Goal: Task Accomplishment & Management: Manage account settings

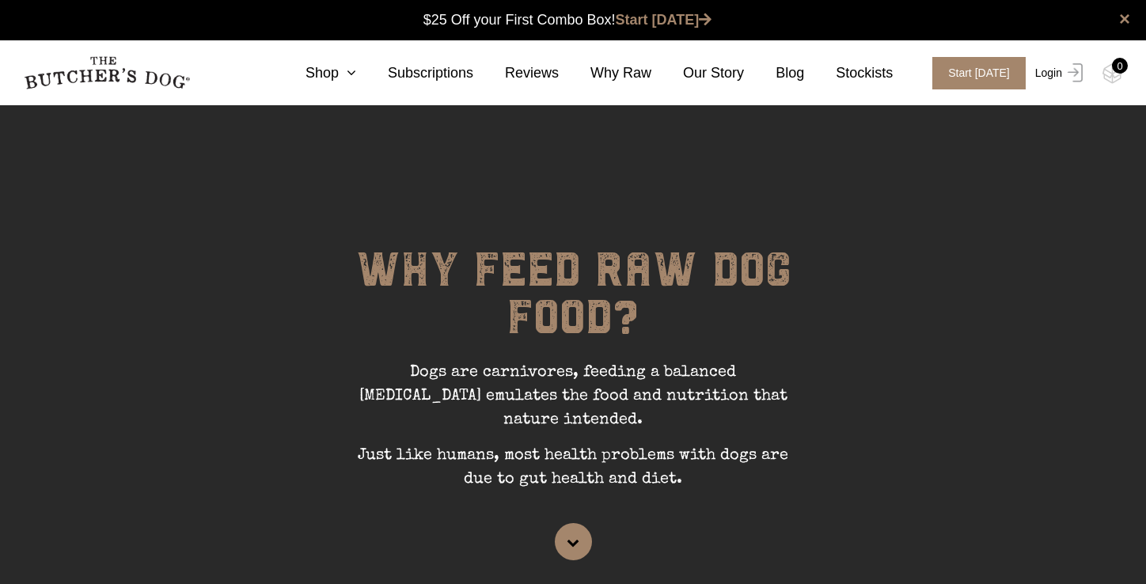
click at [1048, 75] on link "Login" at bounding box center [1056, 73] width 51 height 32
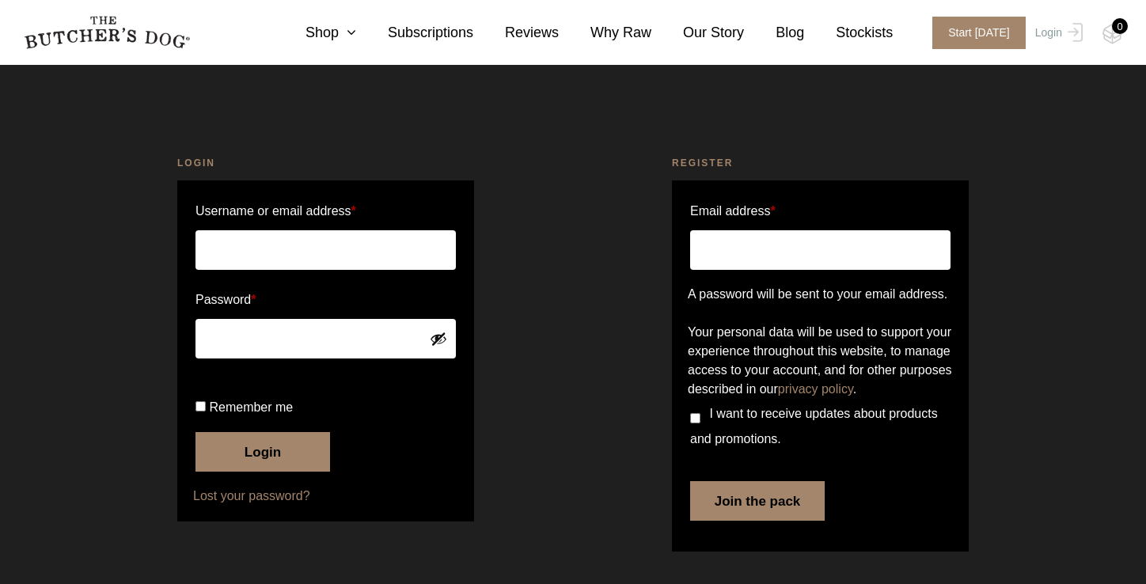
scroll to position [49, 0]
type input "rd@rickdavis.com.au"
click at [260, 461] on button "Login" at bounding box center [263, 452] width 135 height 40
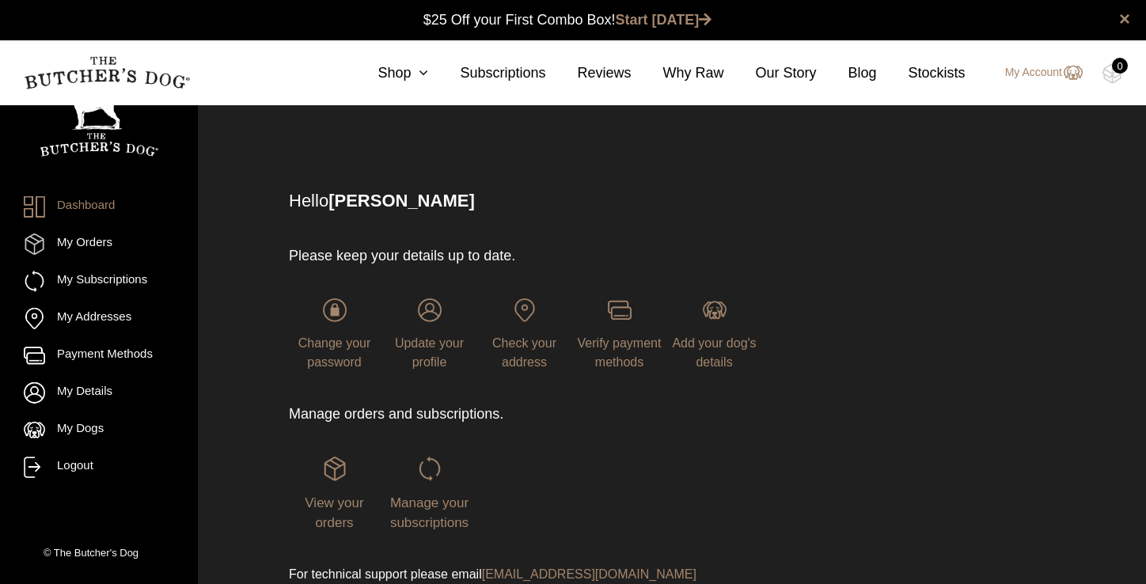
scroll to position [1, 0]
click at [1045, 77] on link "My Account" at bounding box center [1036, 72] width 93 height 19
click at [433, 508] on span "Manage your subscriptions" at bounding box center [429, 513] width 78 height 36
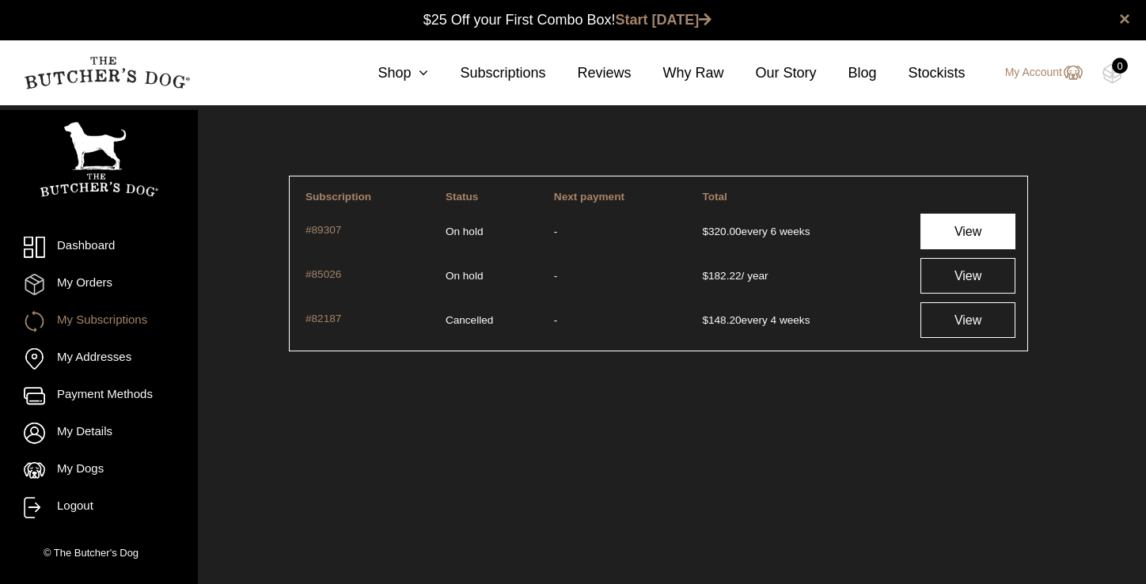
click at [967, 232] on link "View" at bounding box center [969, 232] width 96 height 36
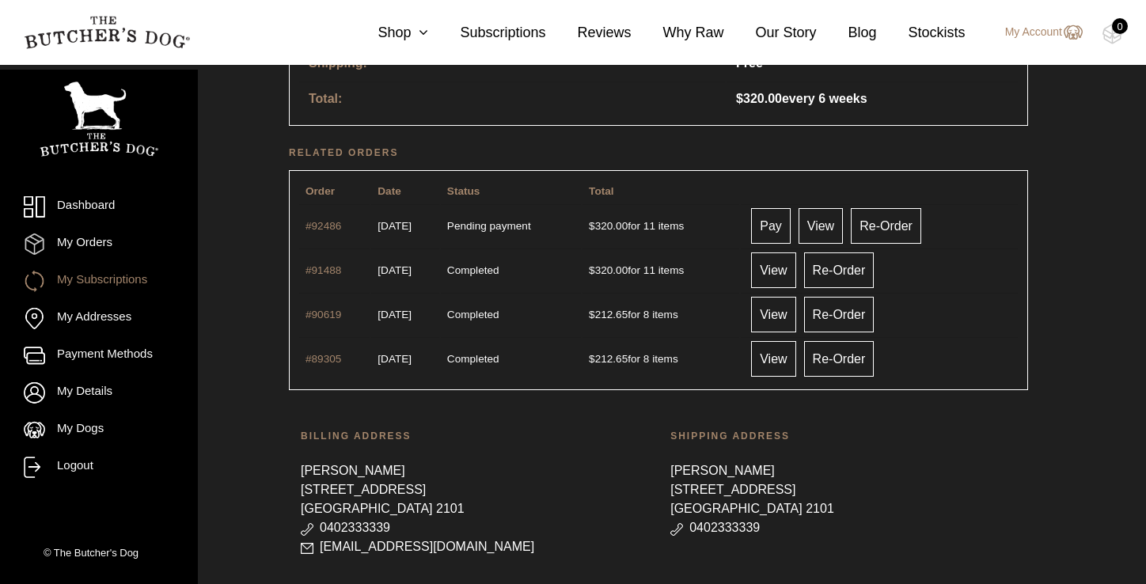
scroll to position [872, 0]
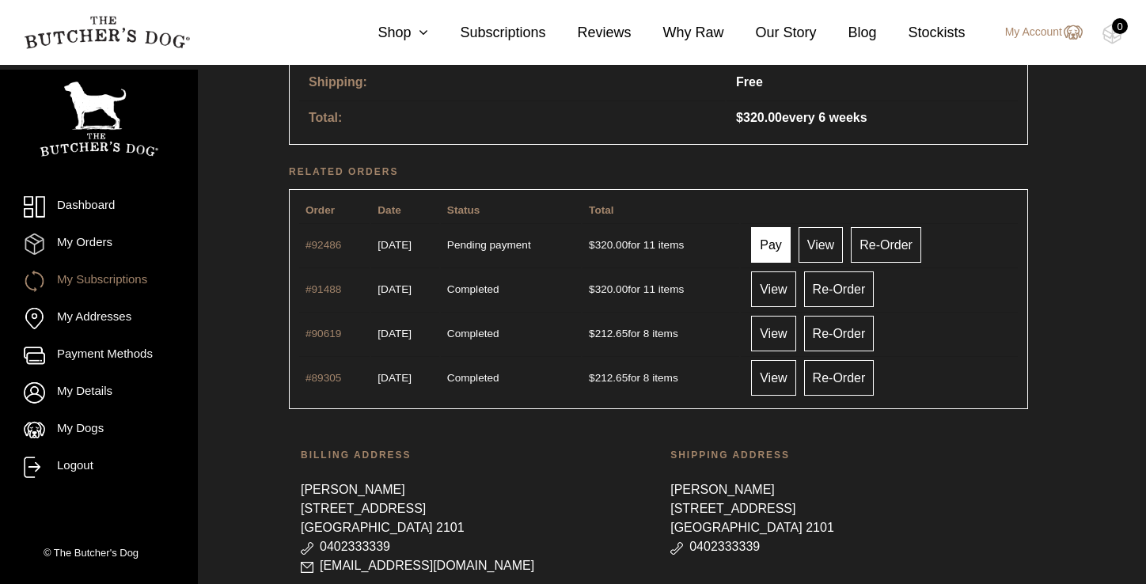
click at [791, 244] on link "Pay" at bounding box center [771, 245] width 40 height 36
click at [791, 248] on link "Pay" at bounding box center [771, 245] width 40 height 36
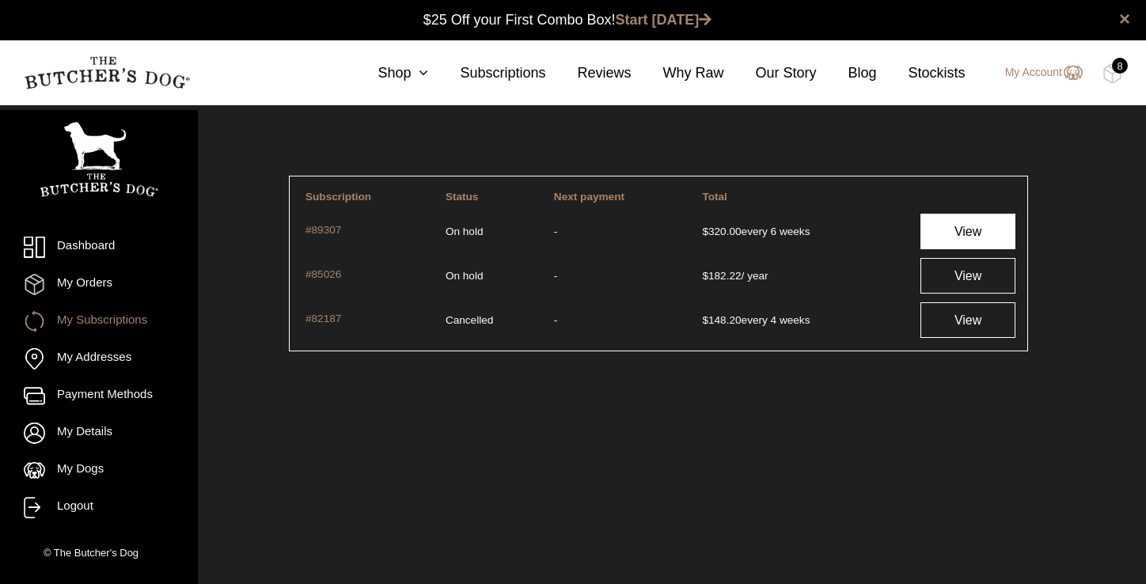
click at [954, 231] on link "View" at bounding box center [969, 232] width 96 height 36
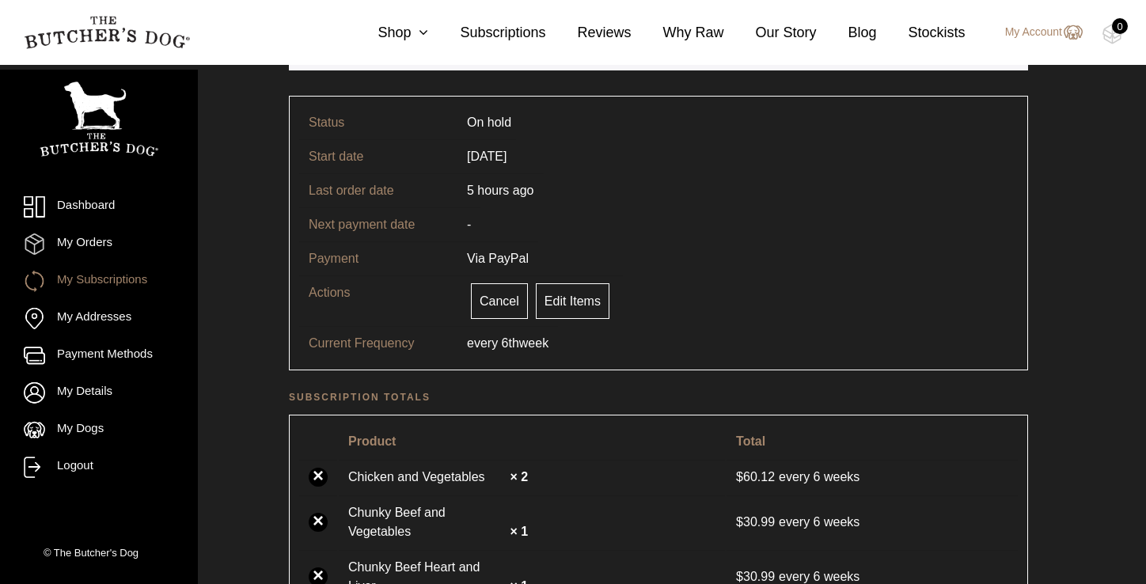
scroll to position [173, 0]
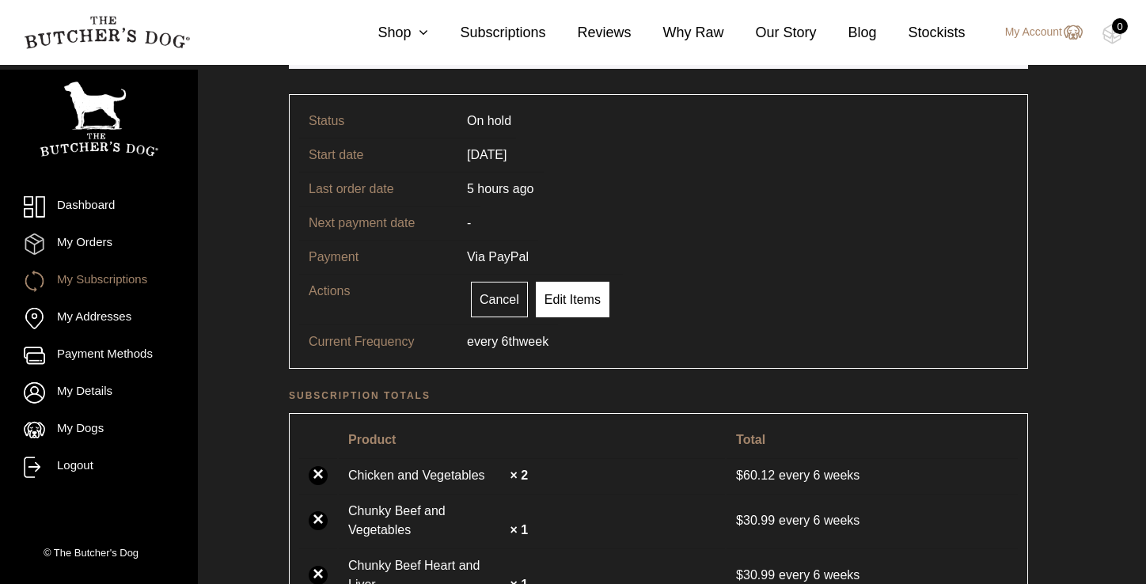
click at [583, 301] on link "Edit Items" at bounding box center [573, 300] width 74 height 36
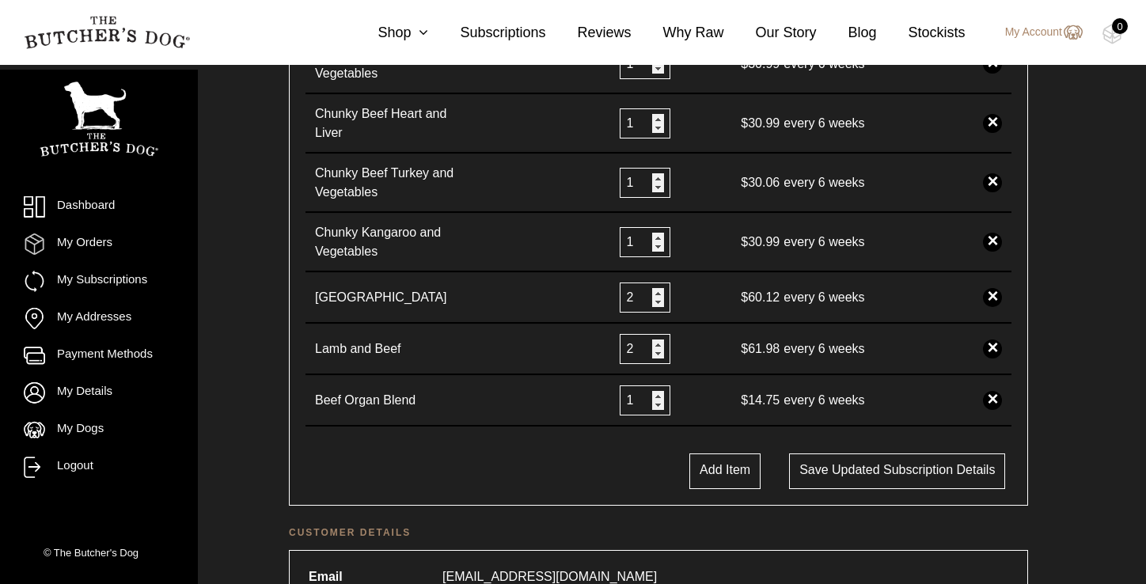
scroll to position [502, 0]
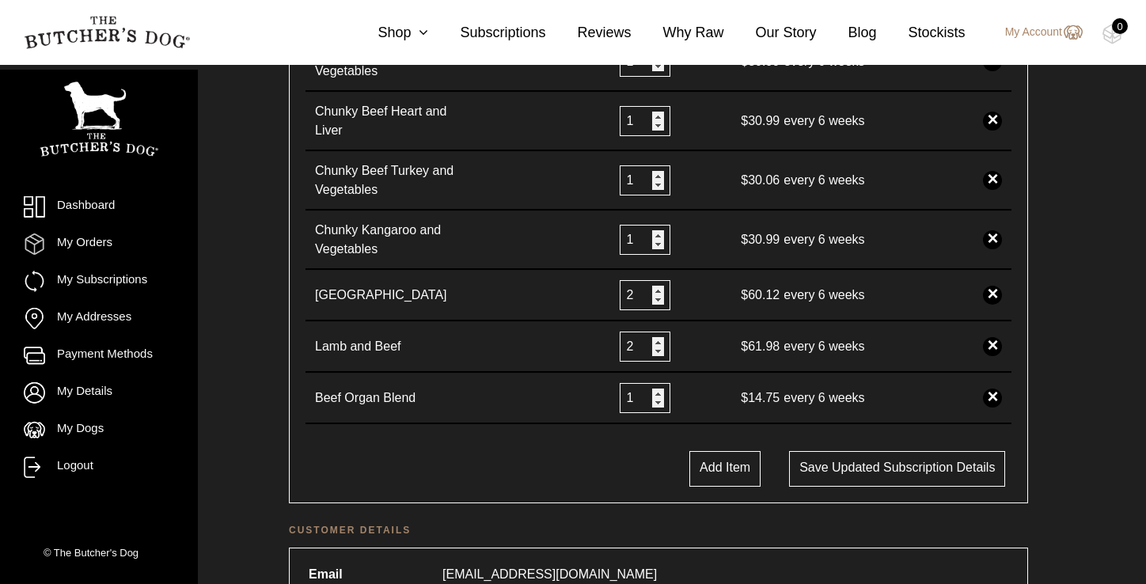
click at [994, 294] on link "×" at bounding box center [992, 295] width 19 height 19
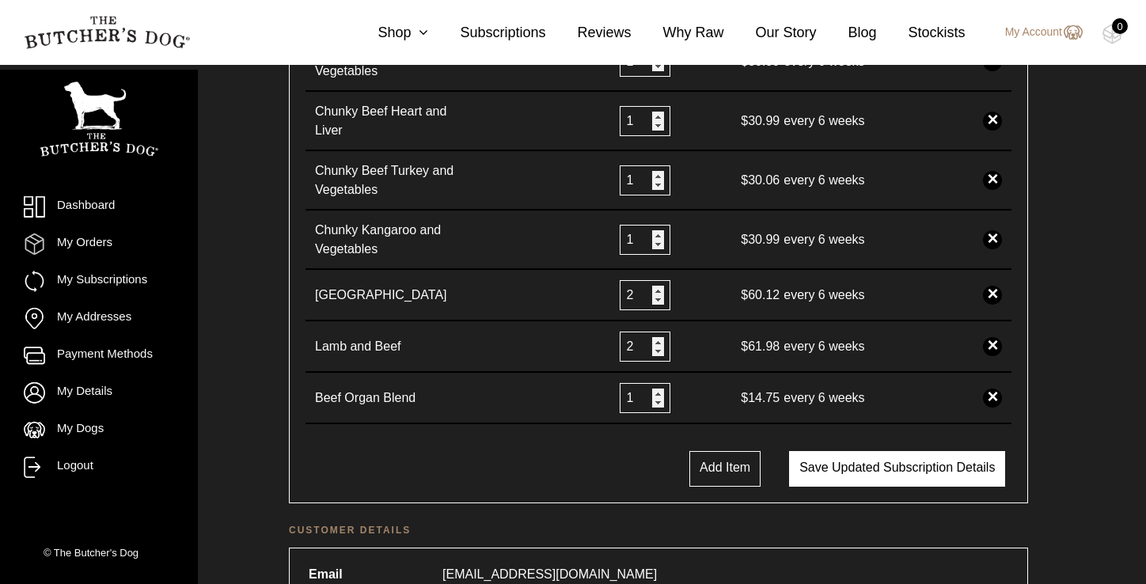
click at [808, 471] on button "Save updated subscription details" at bounding box center [897, 469] width 216 height 36
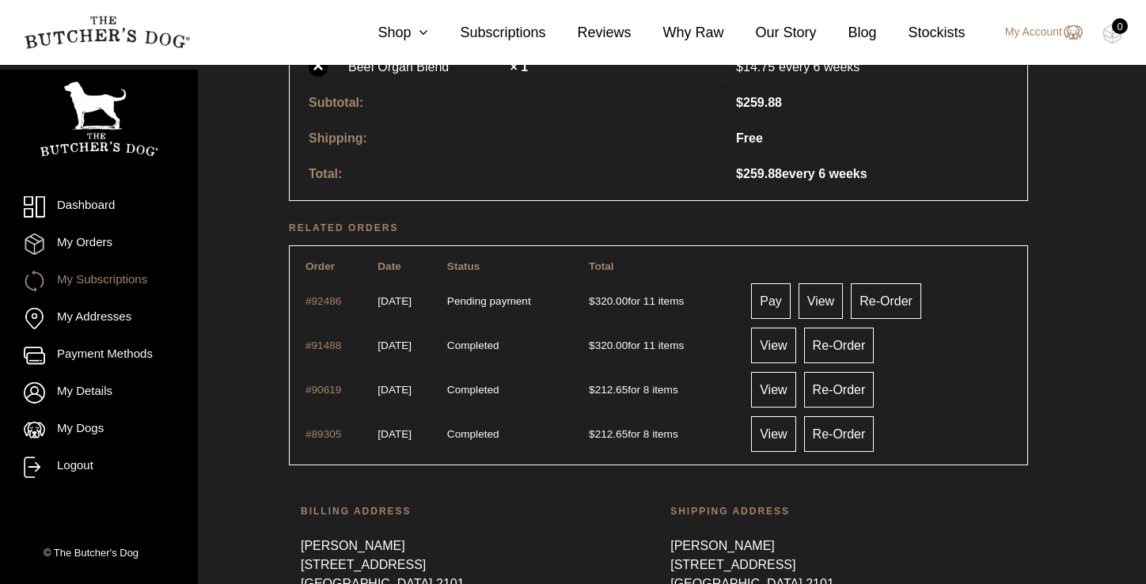
scroll to position [755, 0]
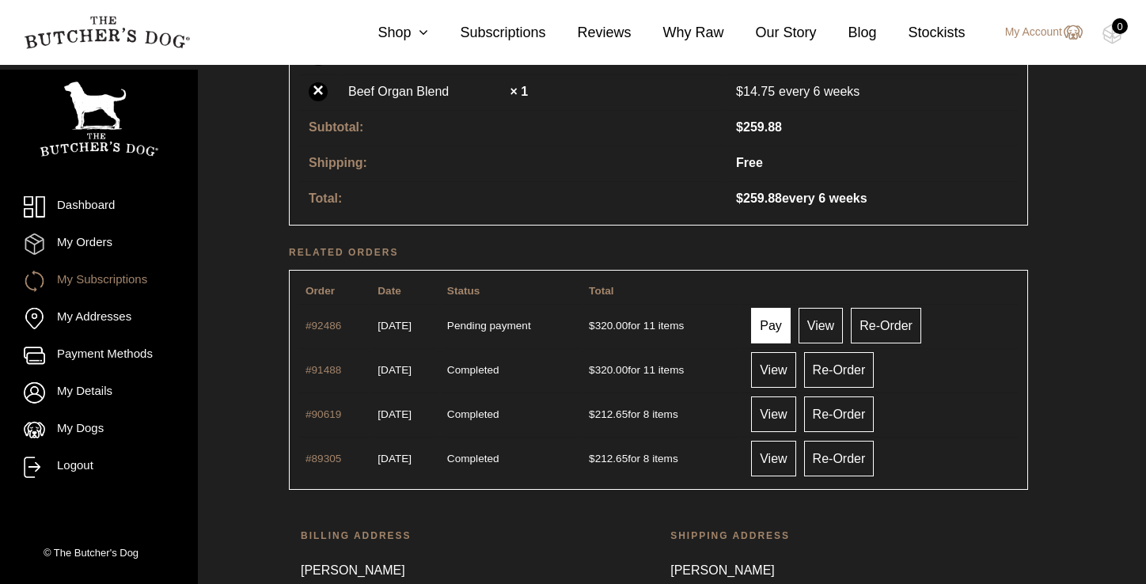
click at [779, 329] on link "Pay" at bounding box center [771, 326] width 40 height 36
click at [843, 330] on link "View" at bounding box center [821, 326] width 44 height 36
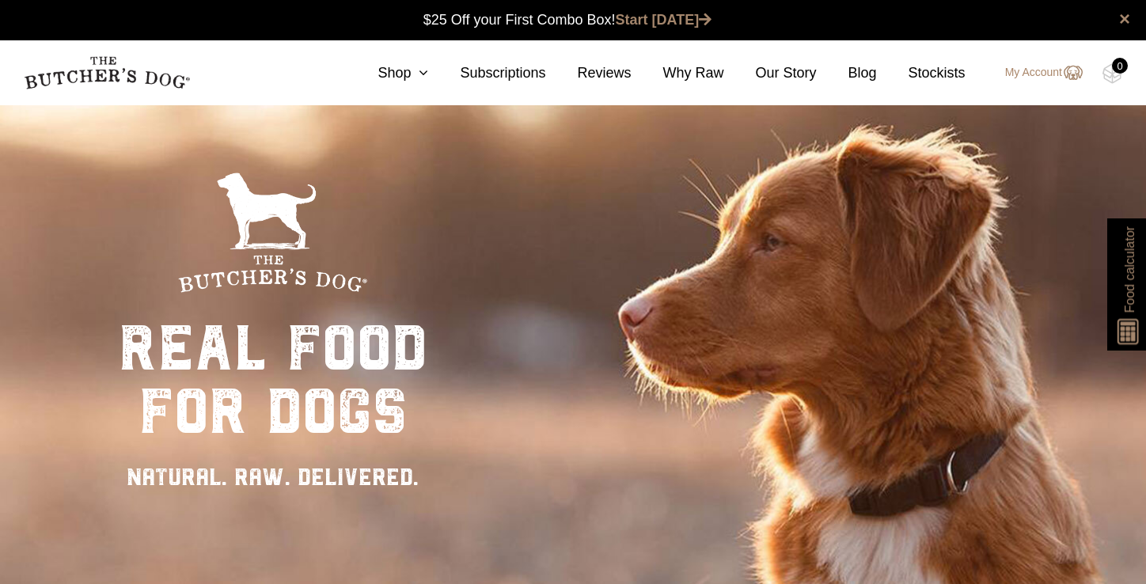
scroll to position [1, 0]
click at [1072, 73] on img at bounding box center [1072, 72] width 21 height 19
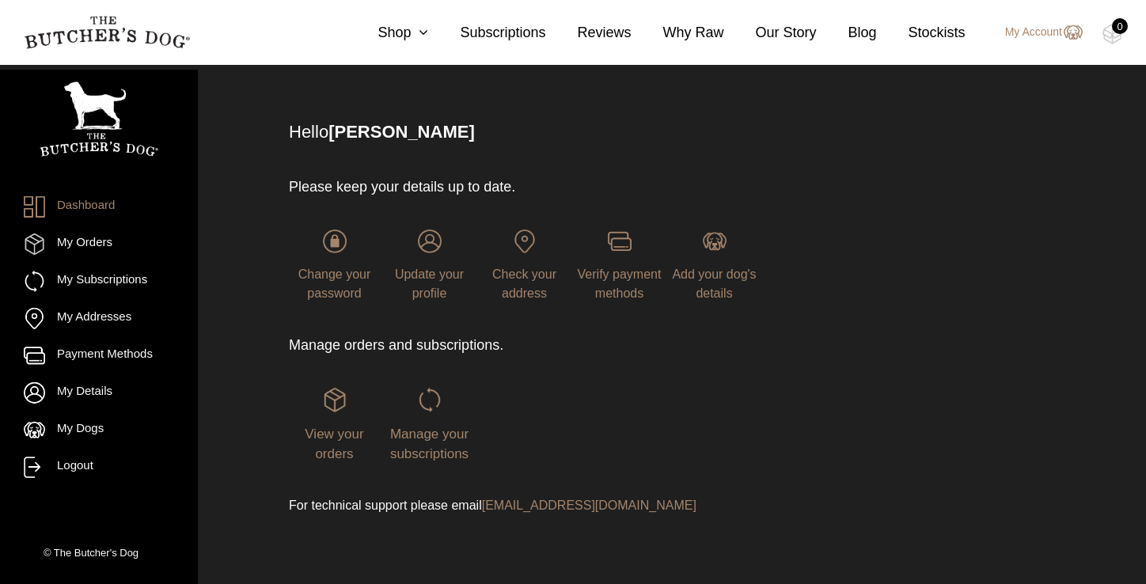
scroll to position [71, 0]
click at [624, 280] on div "Verify payment methods" at bounding box center [619, 264] width 91 height 74
click at [414, 440] on div "Manage your subscriptions" at bounding box center [429, 424] width 91 height 76
click at [432, 406] on img at bounding box center [430, 398] width 24 height 24
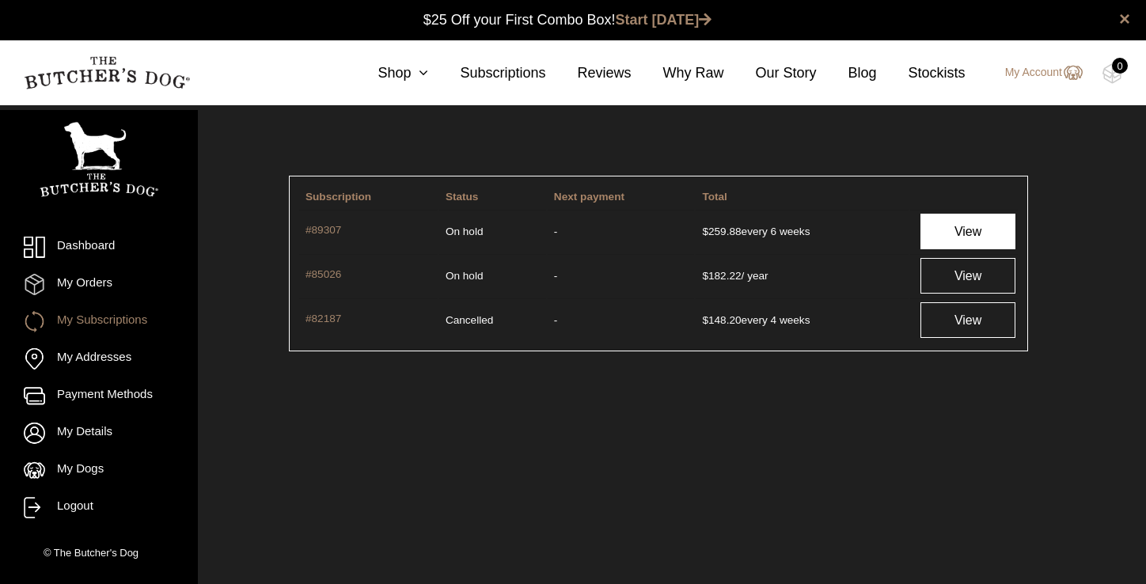
click at [963, 230] on link "View" at bounding box center [969, 232] width 96 height 36
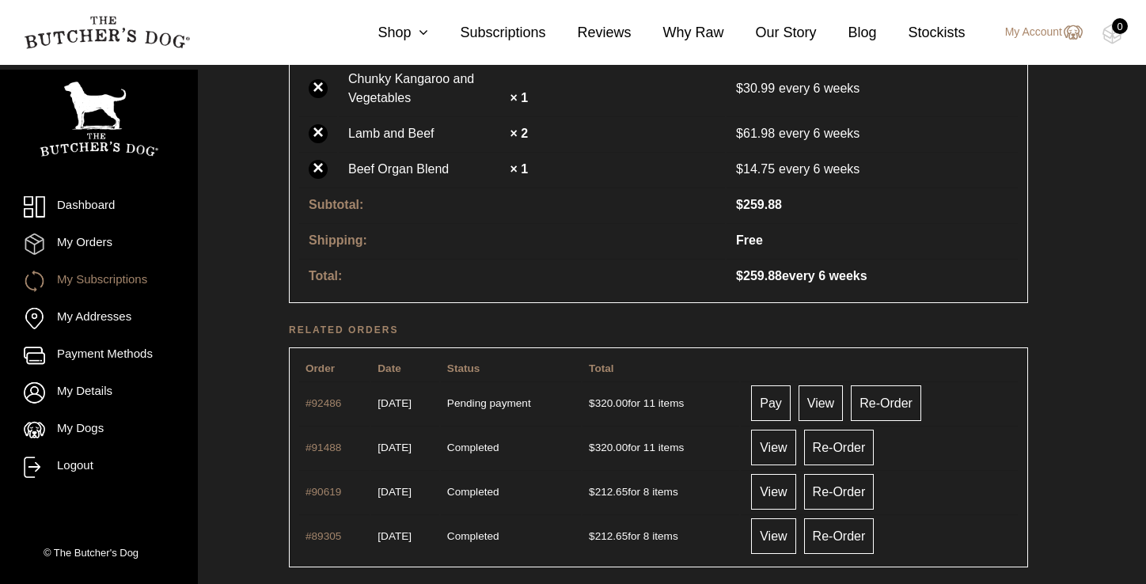
scroll to position [678, 0]
click at [843, 400] on link "View" at bounding box center [821, 403] width 44 height 36
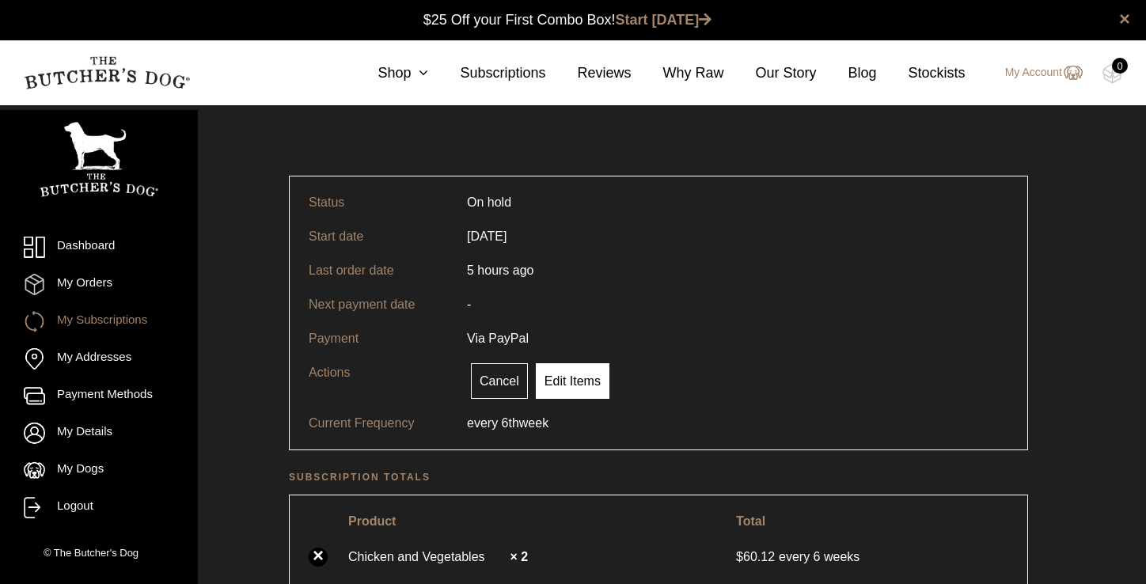
scroll to position [1, 0]
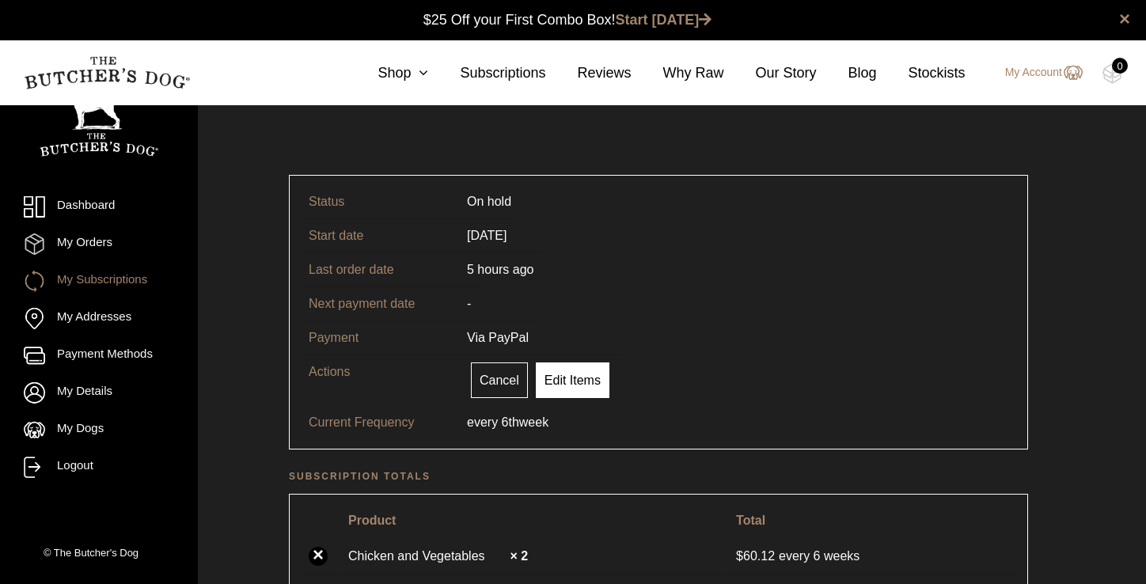
click at [593, 382] on link "Edit Items" at bounding box center [573, 381] width 74 height 36
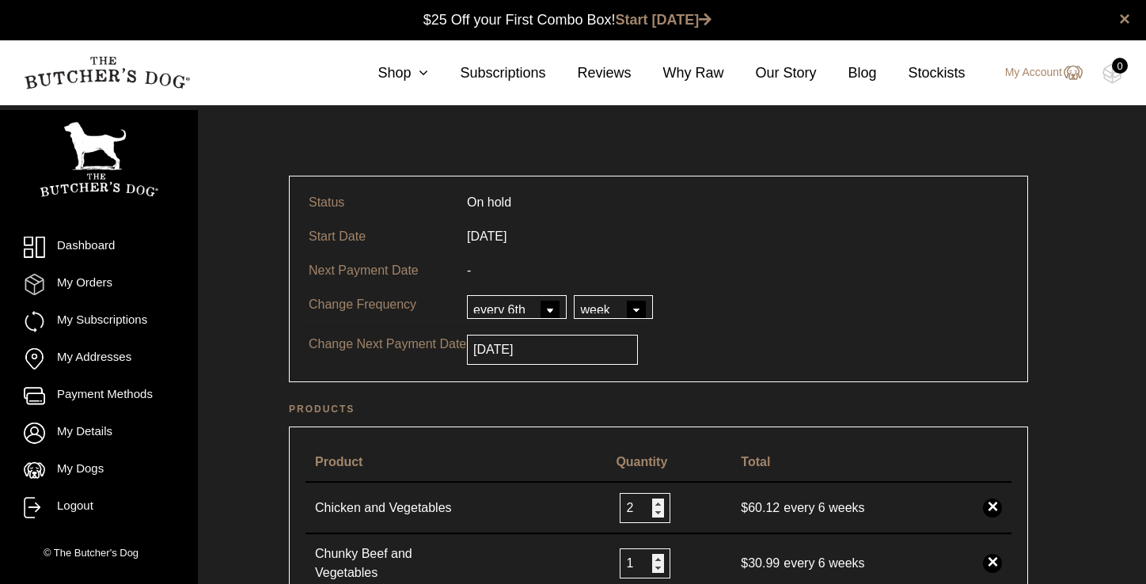
scroll to position [1, 0]
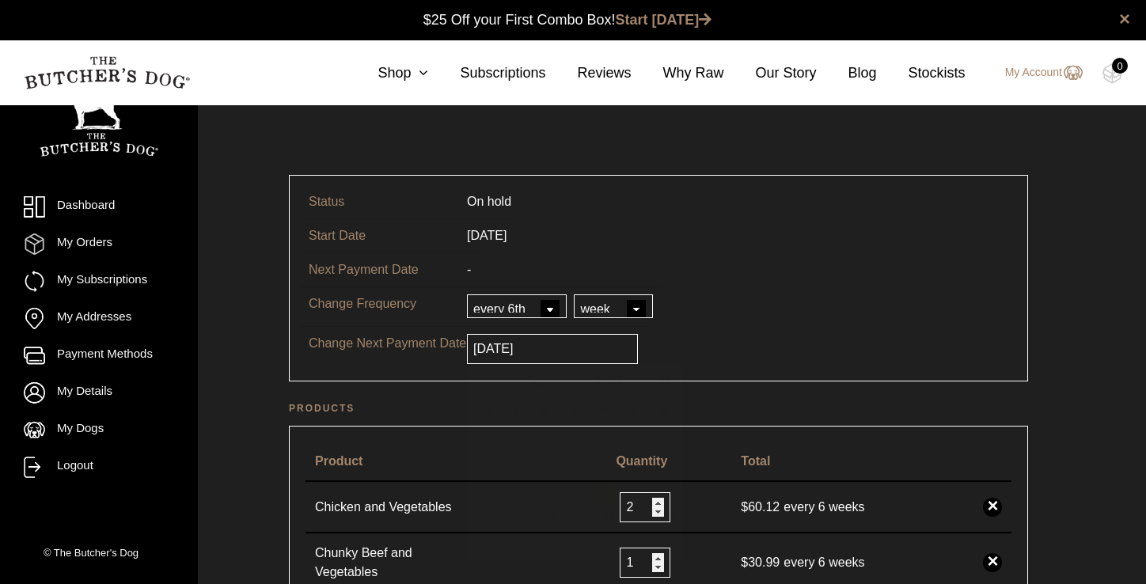
click at [591, 343] on input "2025-09-19" at bounding box center [552, 349] width 171 height 30
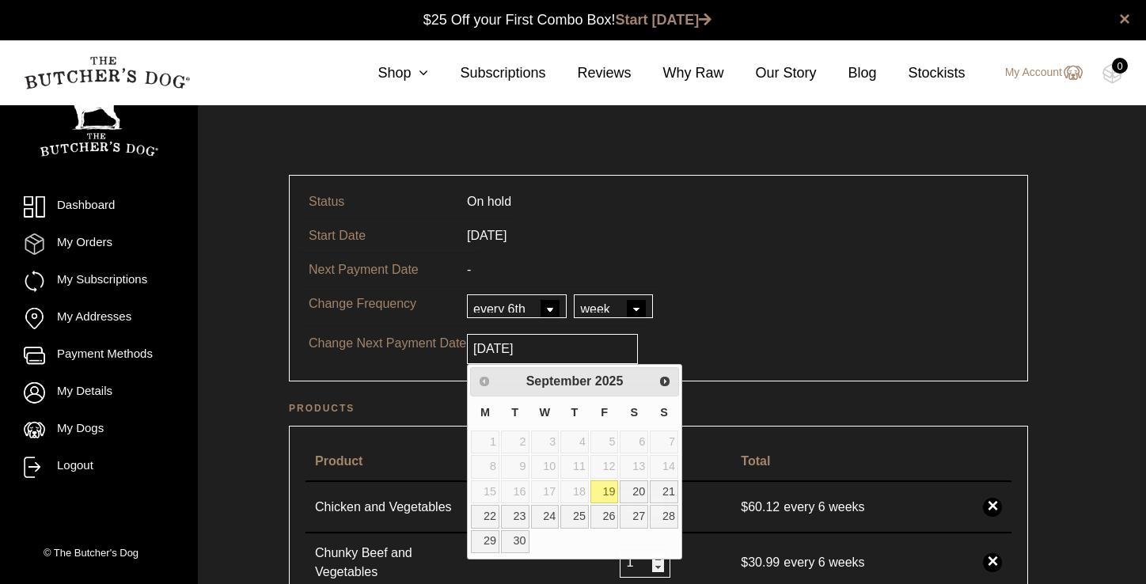
click at [735, 318] on tr "Change Frequency every every 2nd every 3rd every 4th every 5th every 6th day we…" at bounding box center [658, 307] width 719 height 40
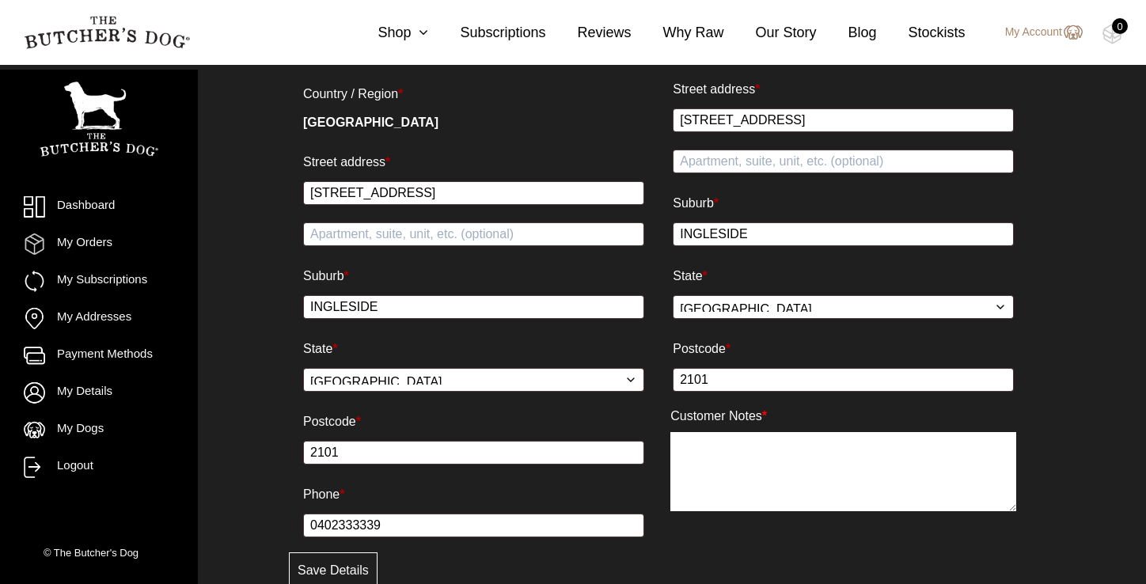
scroll to position [1321, 0]
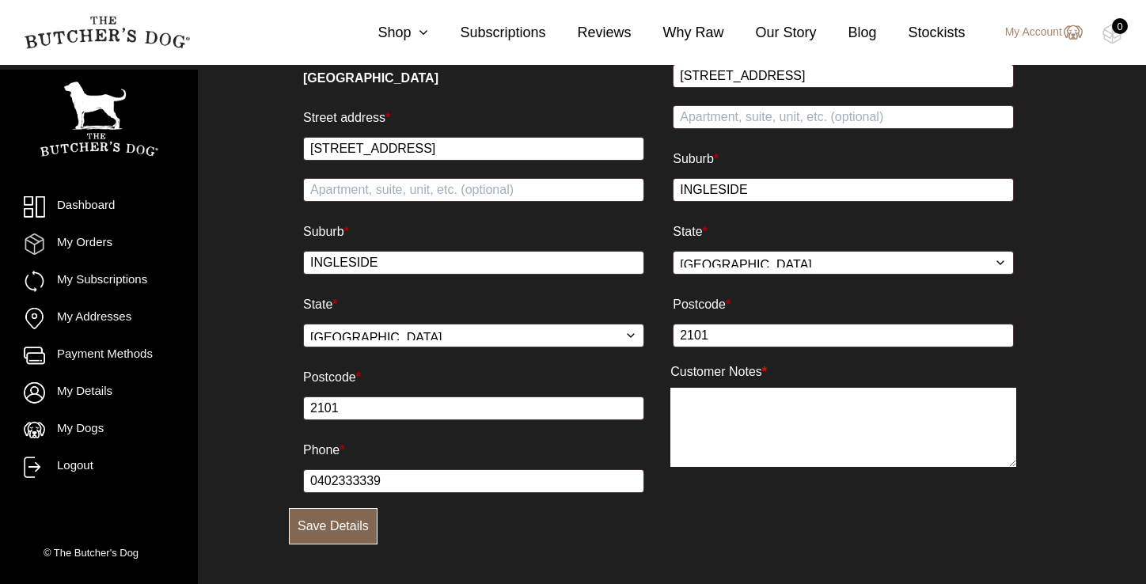
click at [358, 527] on button "Save Details" at bounding box center [333, 526] width 89 height 36
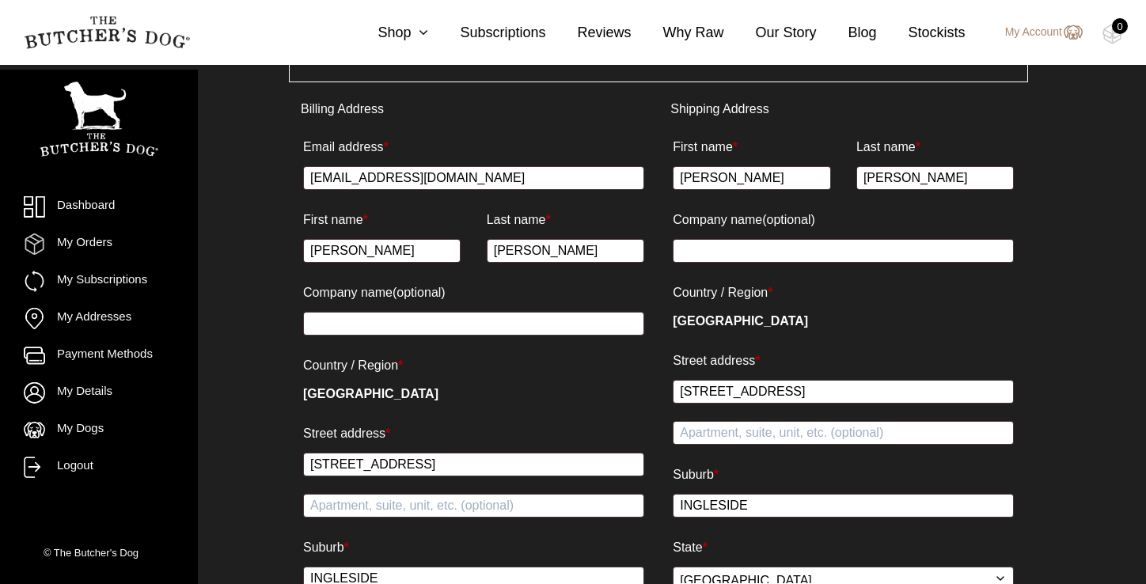
scroll to position [1001, 0]
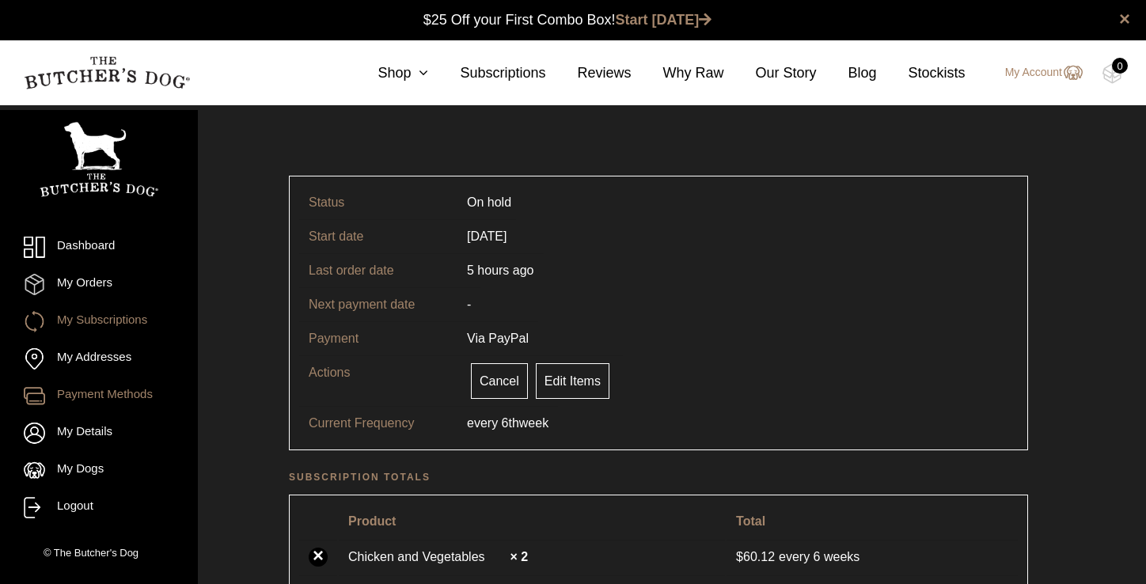
click at [129, 397] on link "Payment Methods" at bounding box center [99, 396] width 150 height 21
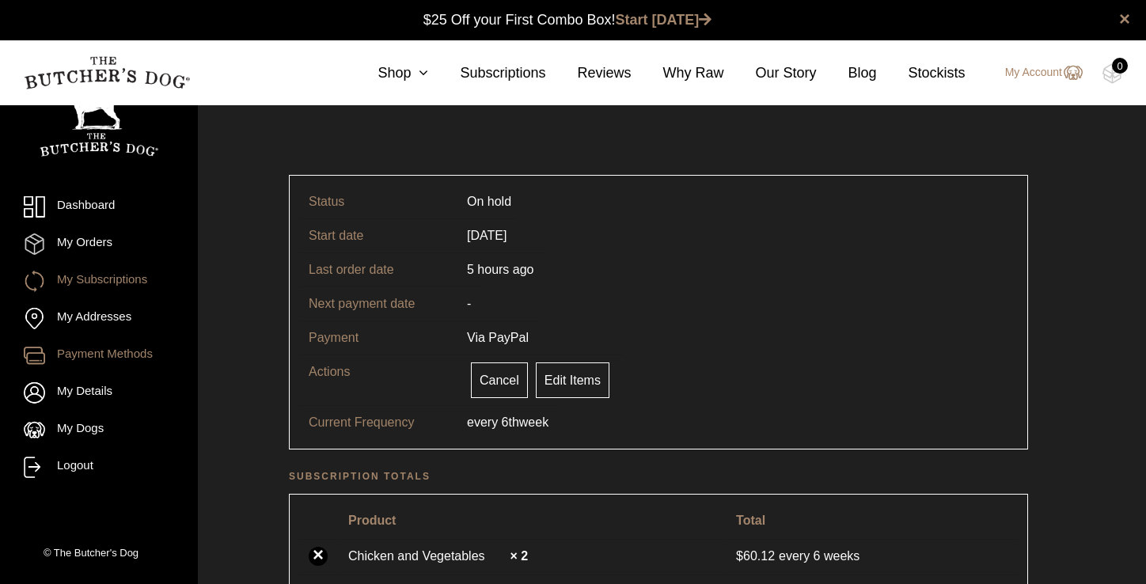
click at [139, 359] on link "Payment Methods" at bounding box center [99, 355] width 150 height 21
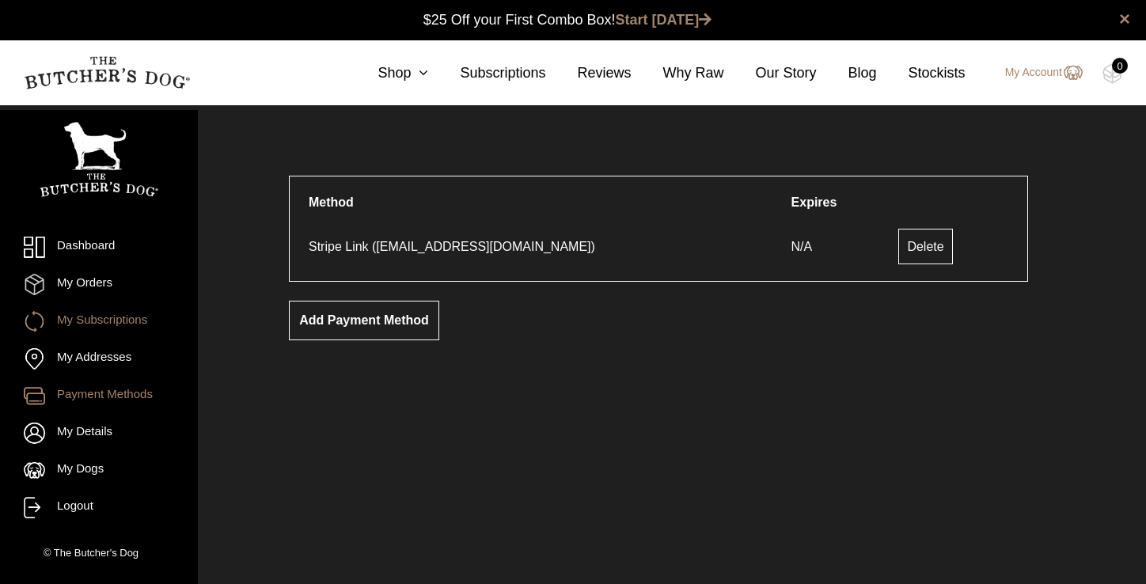
click at [117, 321] on link "My Subscriptions" at bounding box center [99, 321] width 150 height 21
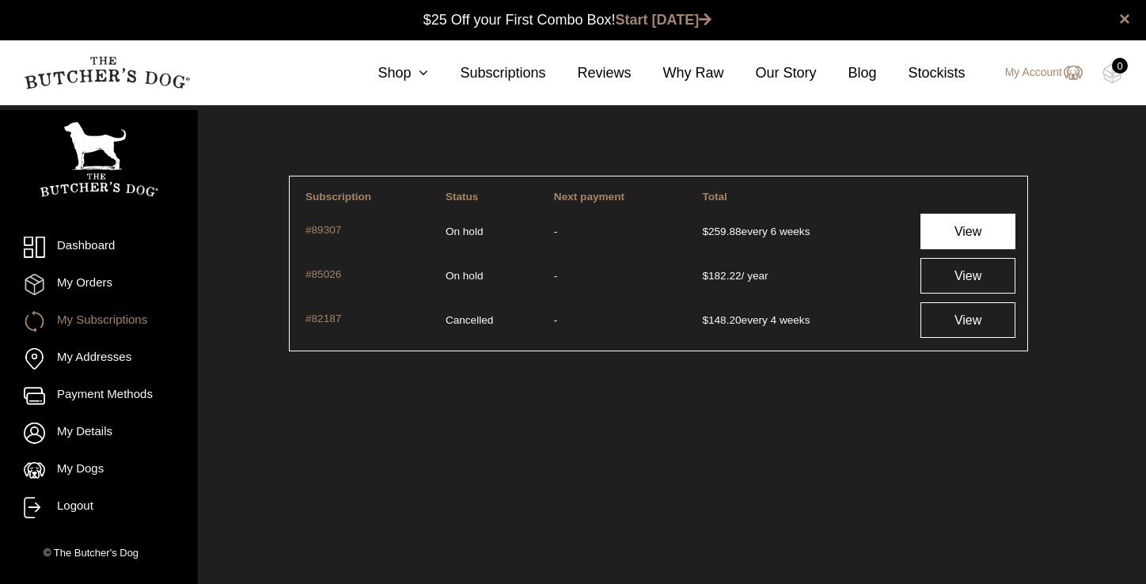
click at [982, 230] on link "View" at bounding box center [969, 232] width 96 height 36
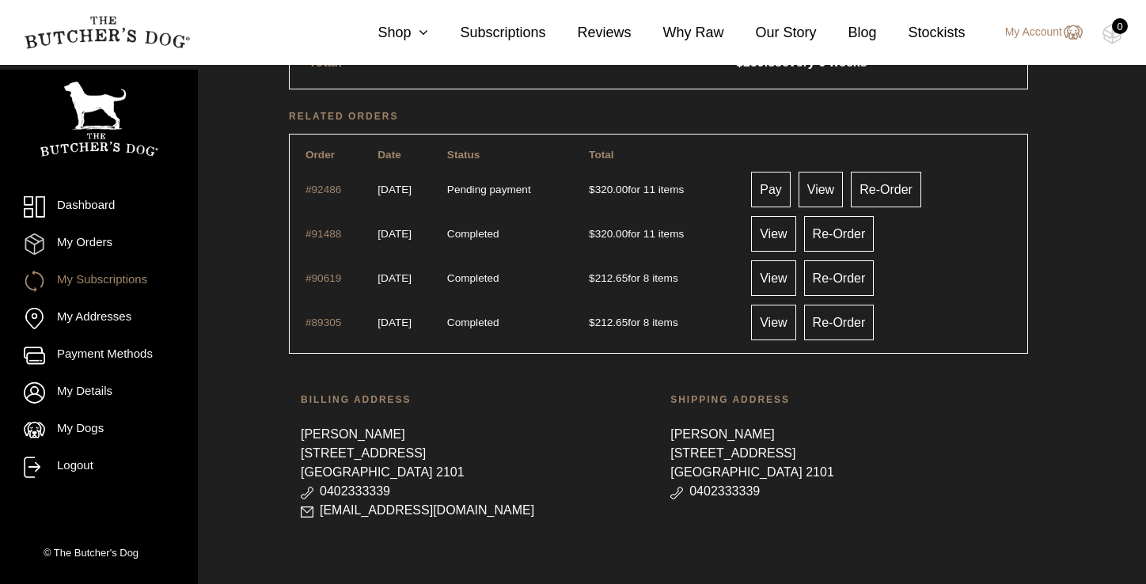
scroll to position [892, 0]
click at [785, 188] on link "Pay" at bounding box center [771, 189] width 40 height 36
click at [917, 191] on link "Re-Order" at bounding box center [886, 189] width 70 height 36
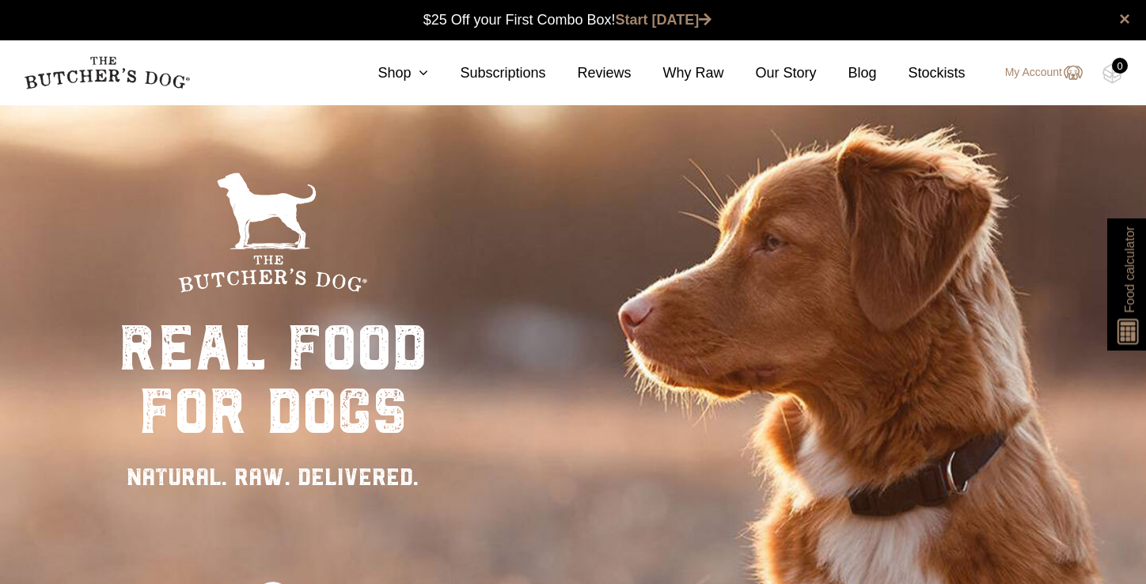
scroll to position [1, 0]
click at [1071, 72] on img at bounding box center [1072, 72] width 21 height 19
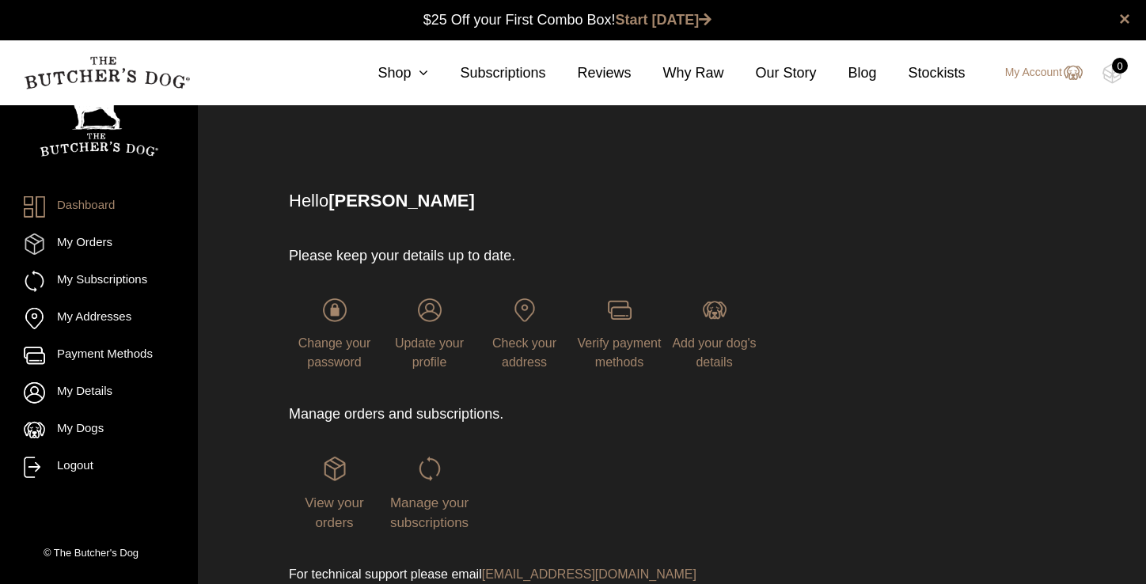
scroll to position [1, 0]
click at [632, 349] on span "Verify payment methods" at bounding box center [620, 352] width 84 height 32
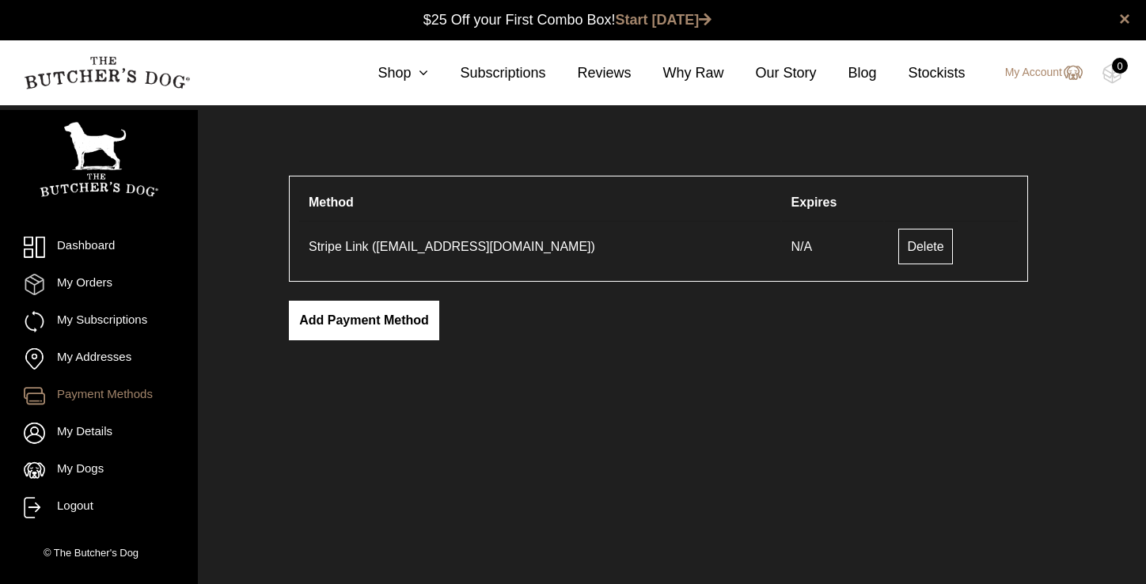
click at [374, 325] on link "Add payment method" at bounding box center [364, 321] width 150 height 40
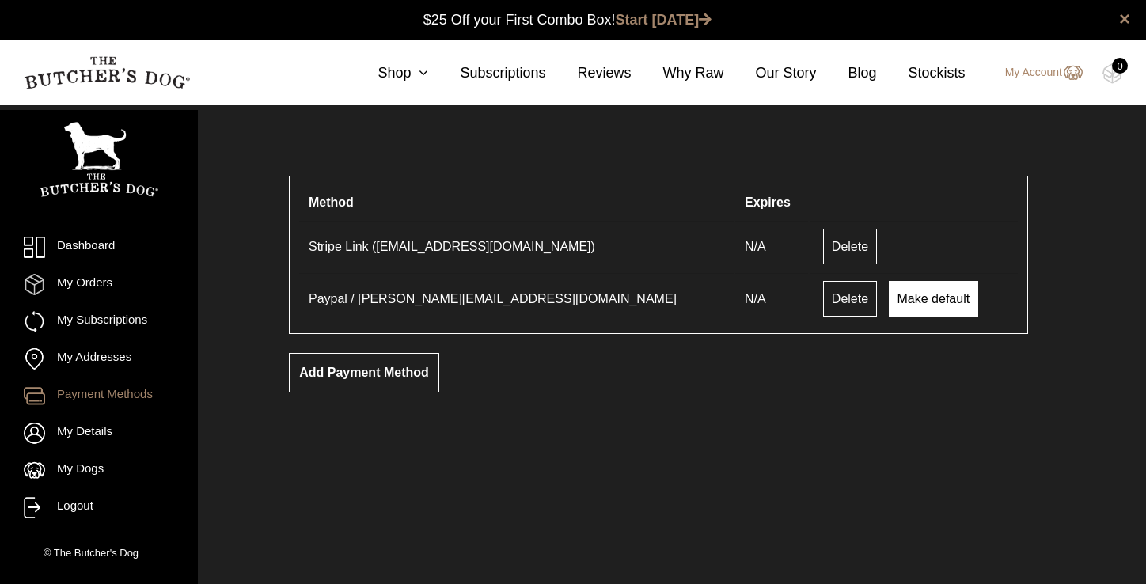
click at [889, 301] on link "Make default" at bounding box center [934, 299] width 90 height 36
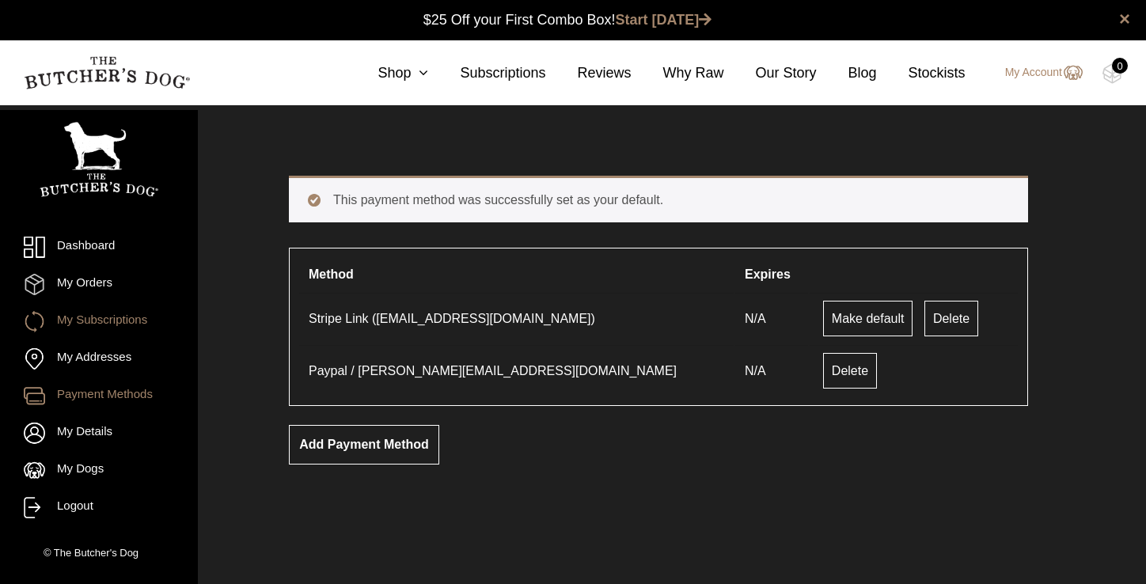
click at [117, 318] on link "My Subscriptions" at bounding box center [99, 321] width 150 height 21
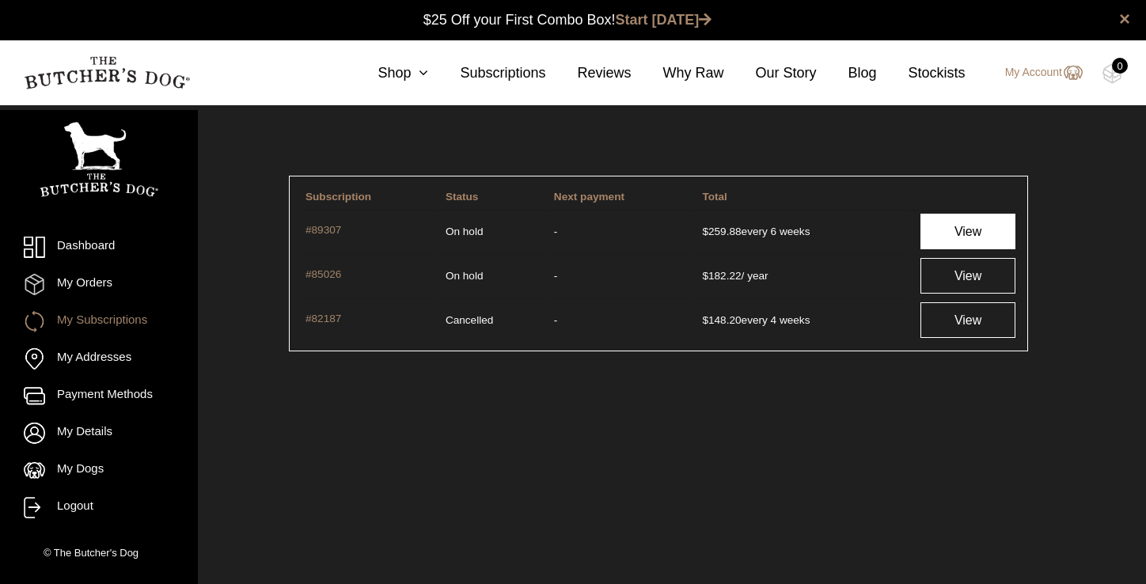
click at [949, 231] on link "View" at bounding box center [969, 232] width 96 height 36
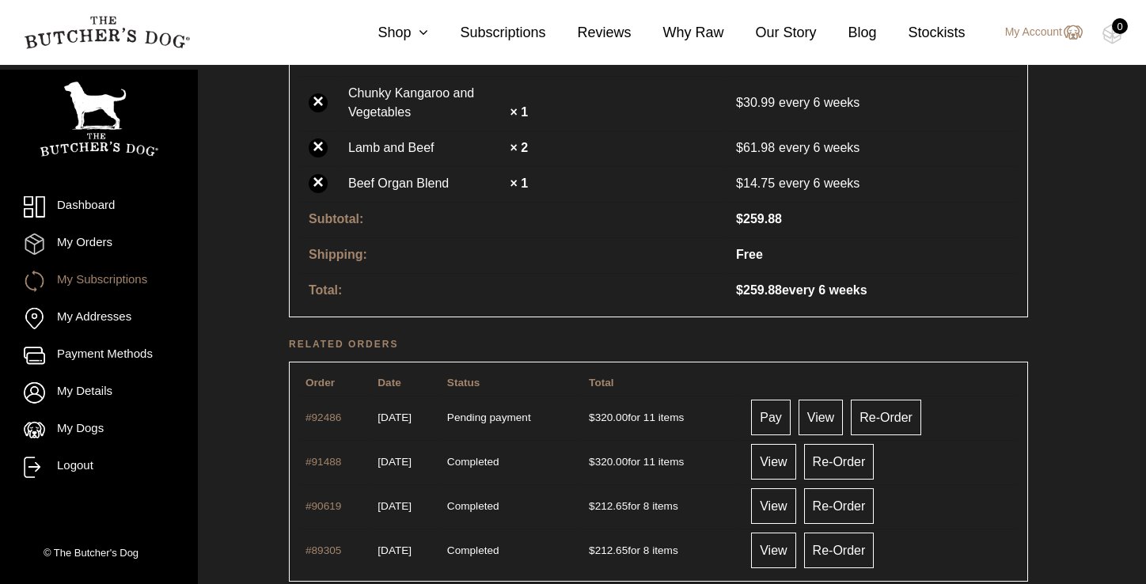
scroll to position [689, 0]
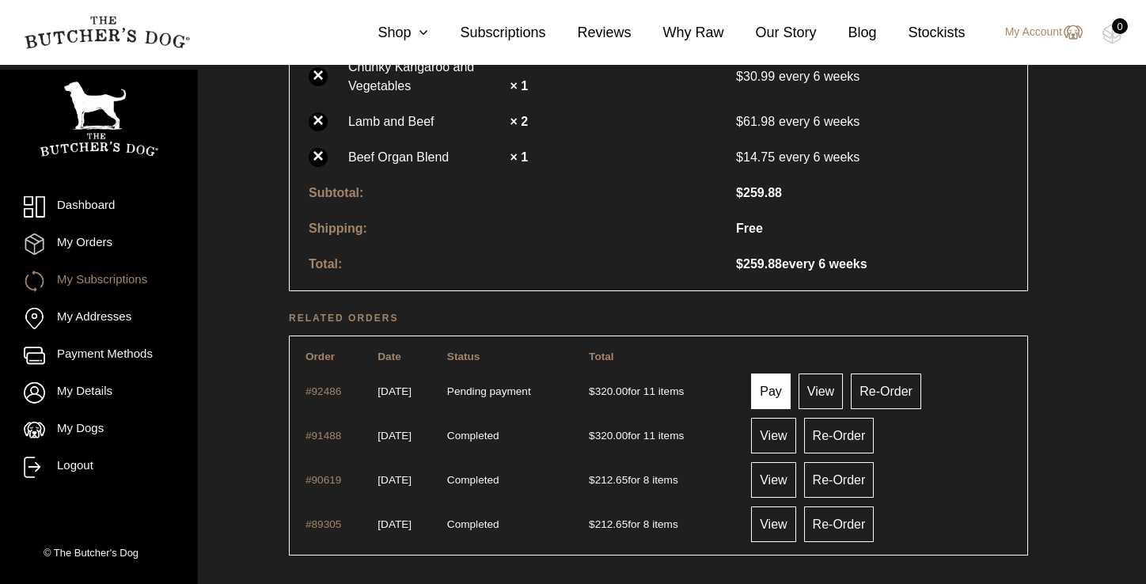
click at [788, 396] on link "Pay" at bounding box center [771, 392] width 40 height 36
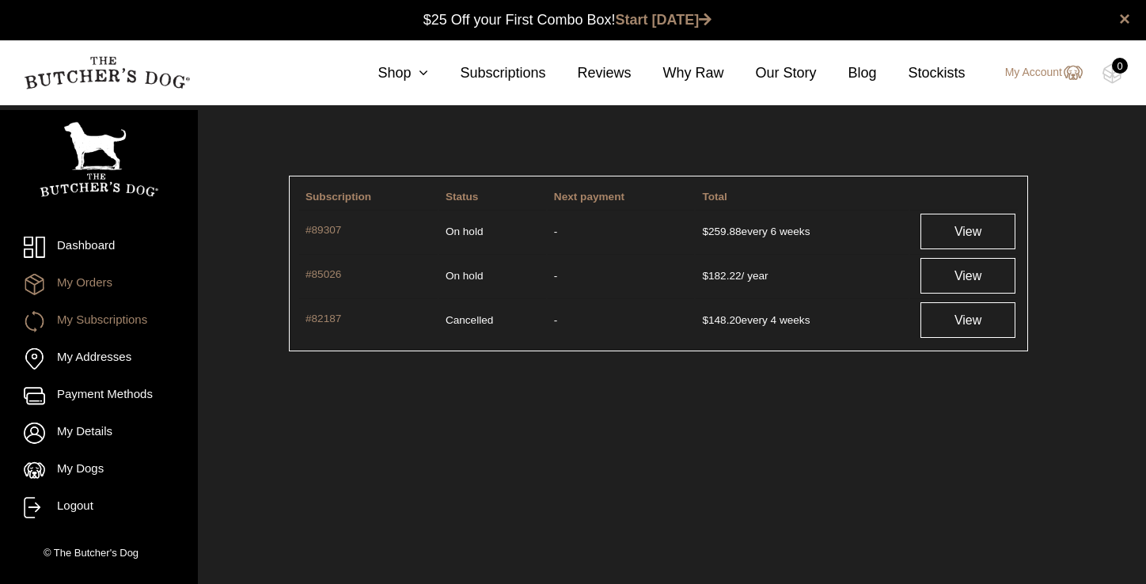
click at [94, 287] on link "My Orders" at bounding box center [99, 284] width 150 height 21
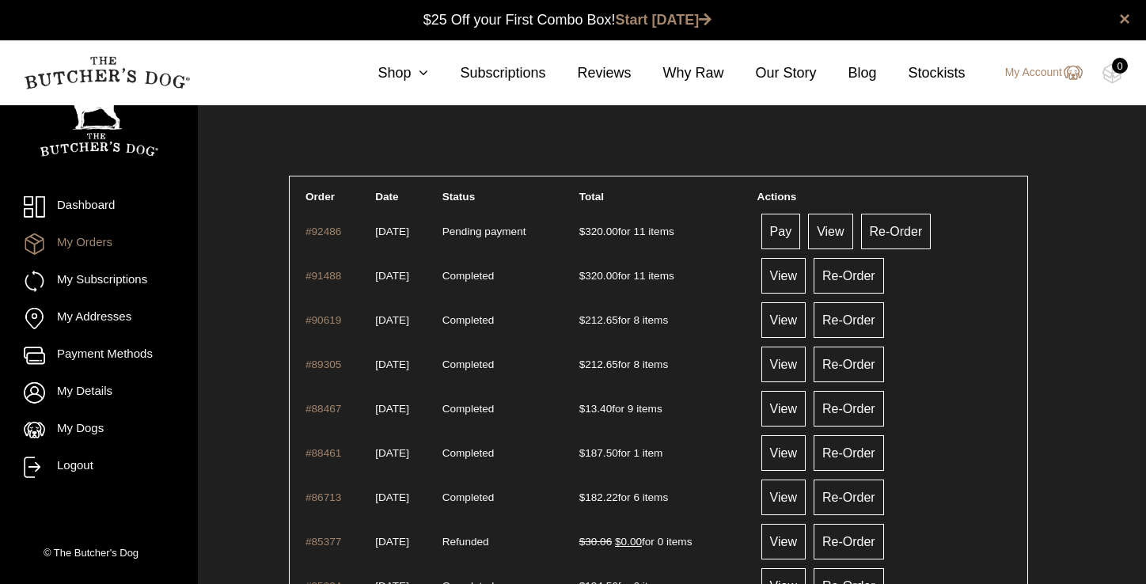
scroll to position [1, 0]
click at [914, 236] on link "Re-Order" at bounding box center [896, 231] width 70 height 36
click at [873, 280] on link "Re-Order" at bounding box center [849, 275] width 70 height 36
click at [800, 281] on link "View" at bounding box center [784, 275] width 44 height 36
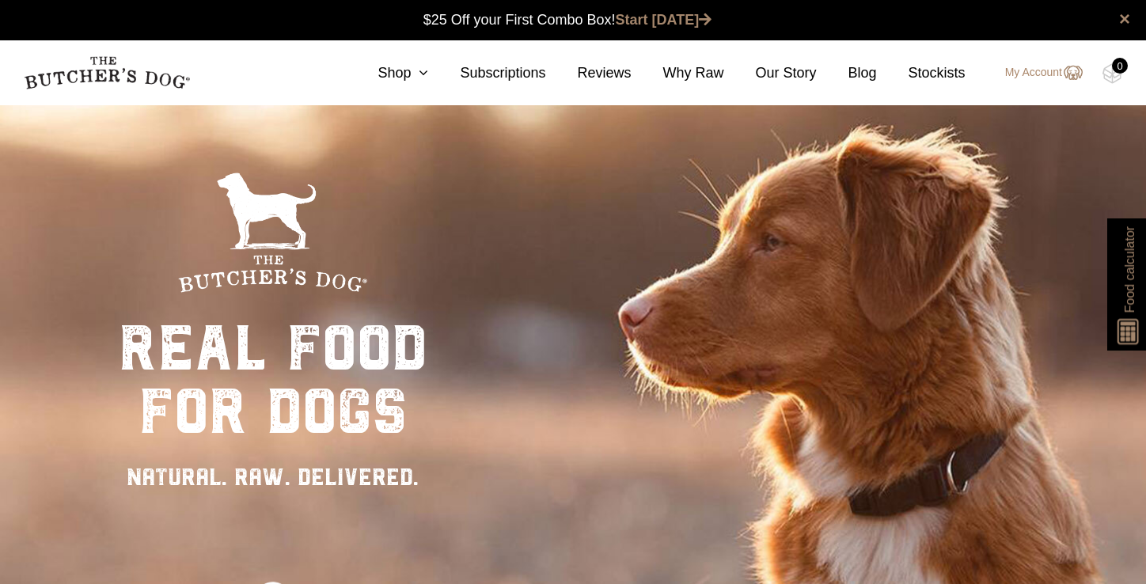
scroll to position [1, 0]
click at [500, 77] on link "Subscriptions" at bounding box center [486, 73] width 117 height 21
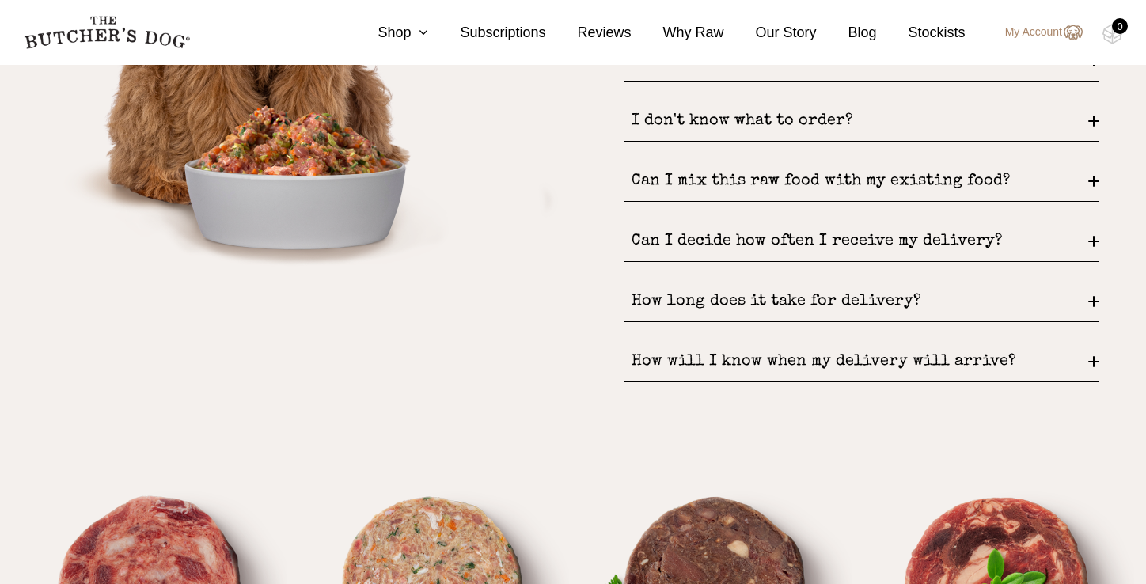
scroll to position [2319, 0]
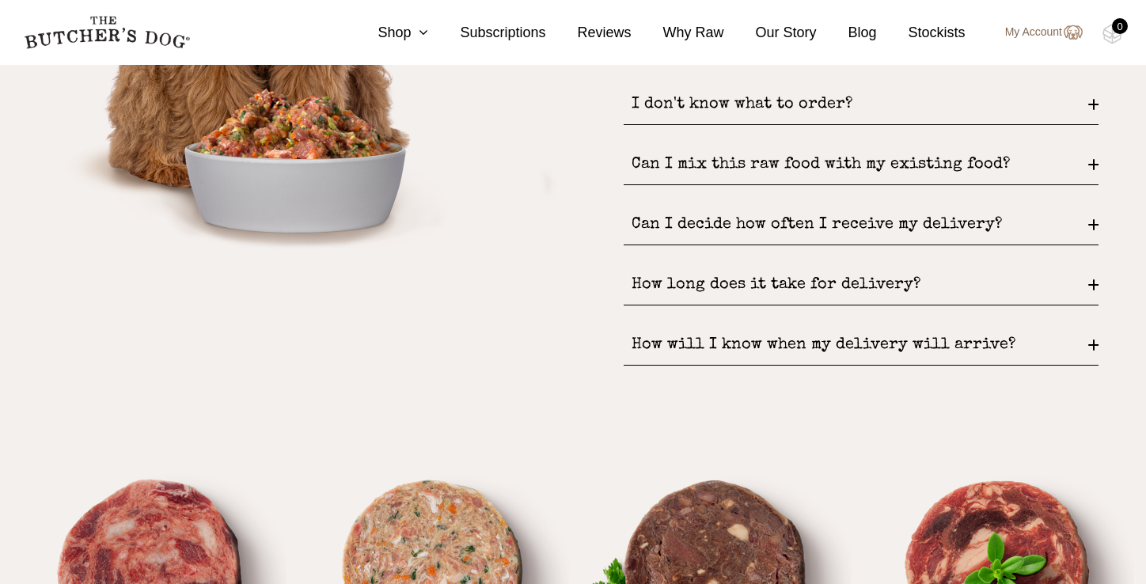
click at [1046, 36] on link "My Account" at bounding box center [1036, 32] width 93 height 19
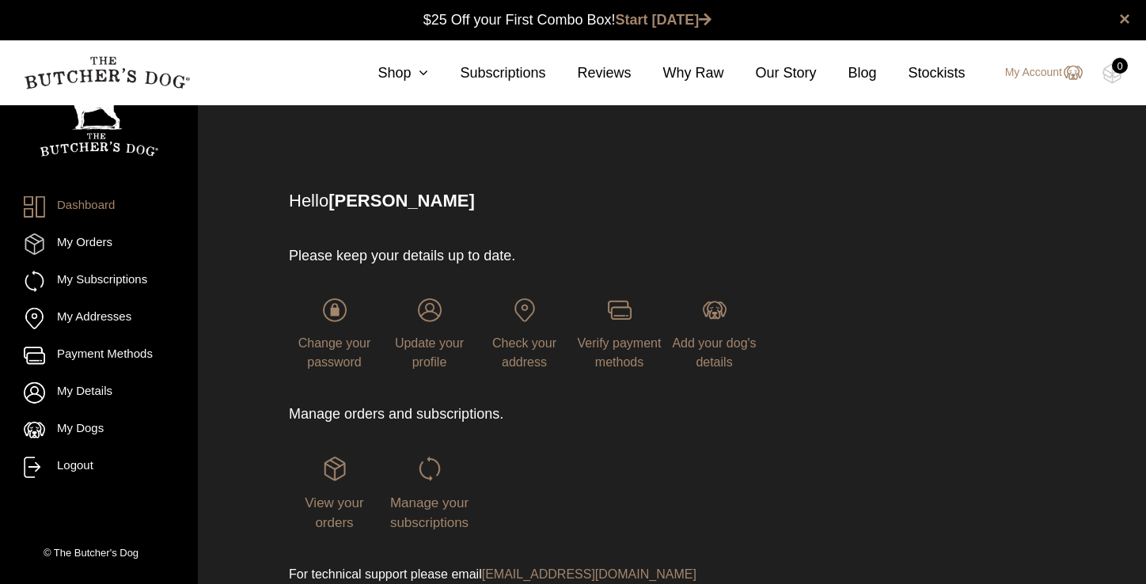
scroll to position [1, 0]
click at [120, 279] on link "My Subscriptions" at bounding box center [99, 281] width 150 height 21
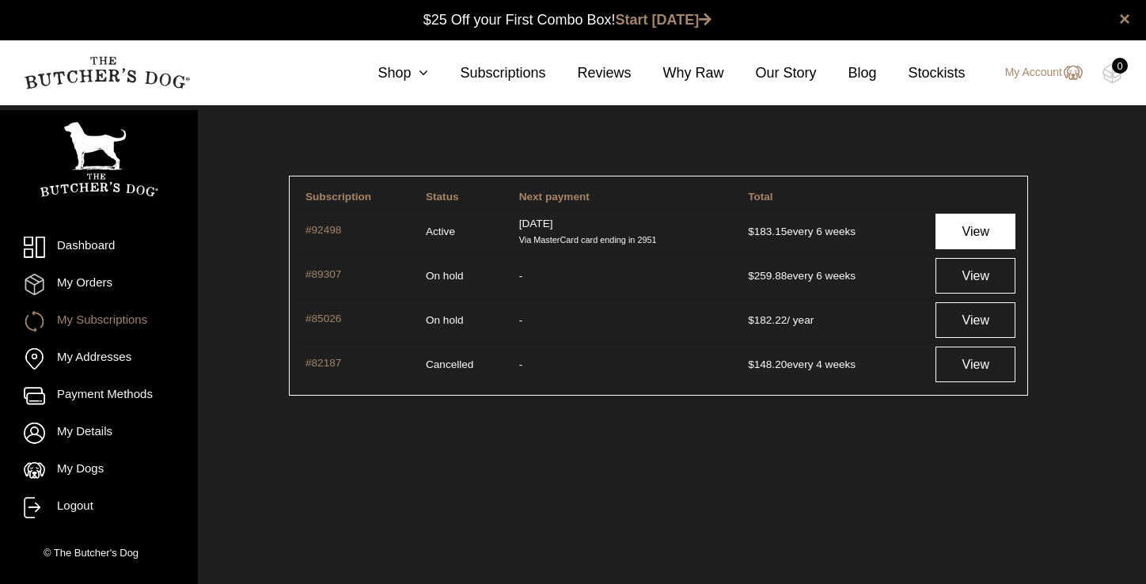
click at [971, 230] on link "View" at bounding box center [976, 232] width 80 height 36
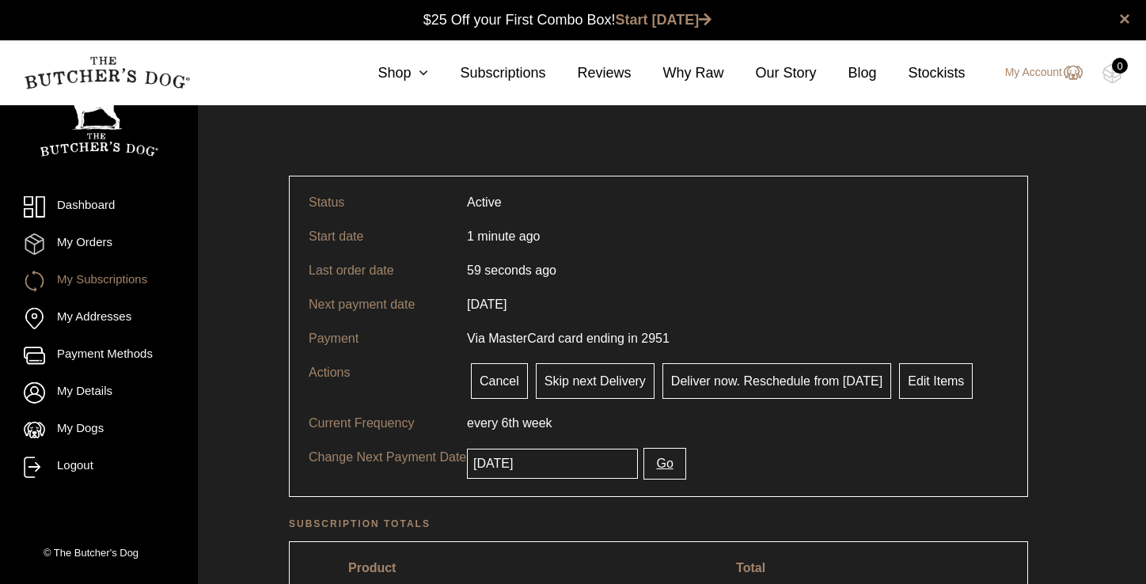
scroll to position [1, 0]
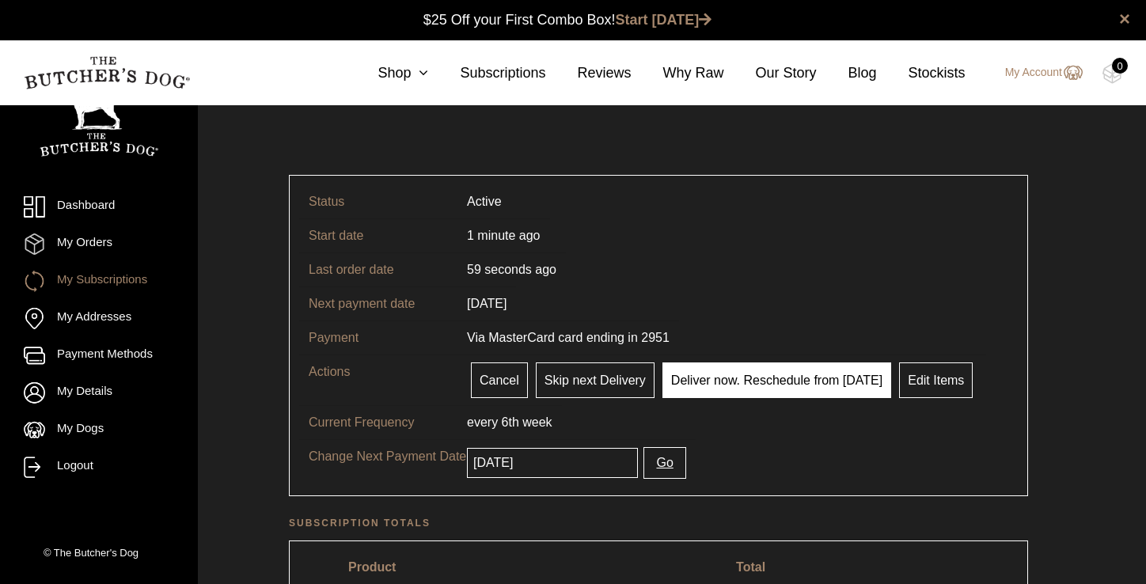
click at [765, 378] on link "Deliver now. Reschedule from today" at bounding box center [777, 381] width 229 height 36
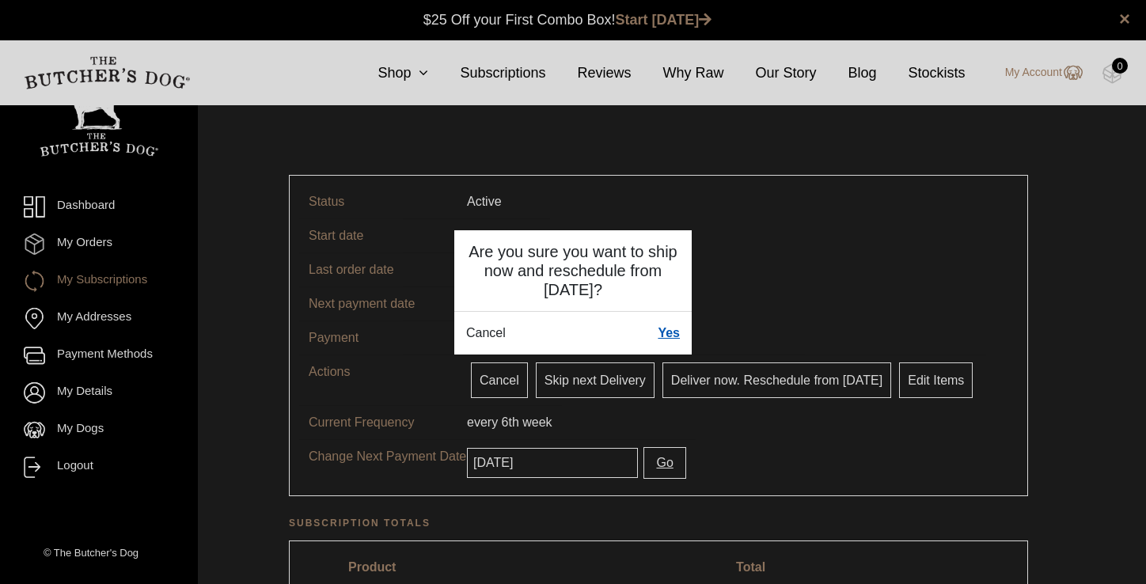
click at [676, 339] on link "Yes" at bounding box center [669, 333] width 22 height 19
